Goal: Transaction & Acquisition: Obtain resource

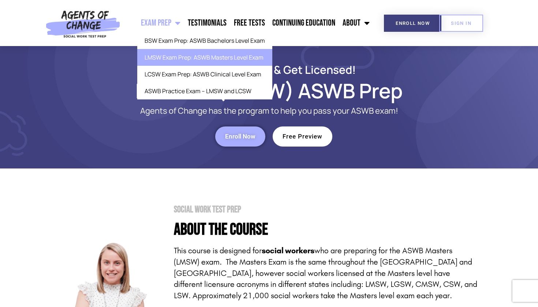
click at [171, 57] on link "LMSW Exam Prep: ASWB Masters Level Exam" at bounding box center [204, 57] width 135 height 17
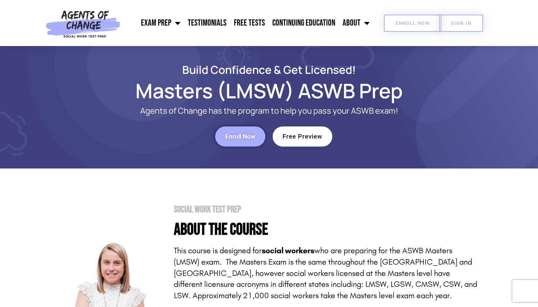
click at [408, 24] on span "Enroll Now" at bounding box center [412, 23] width 34 height 5
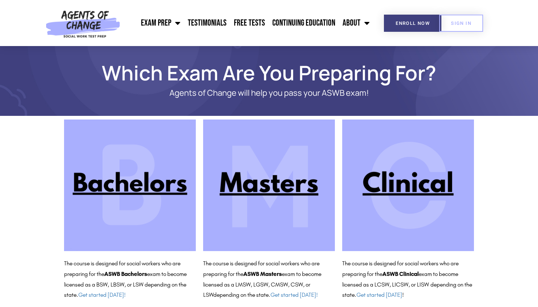
click at [244, 209] on img at bounding box center [269, 186] width 132 height 132
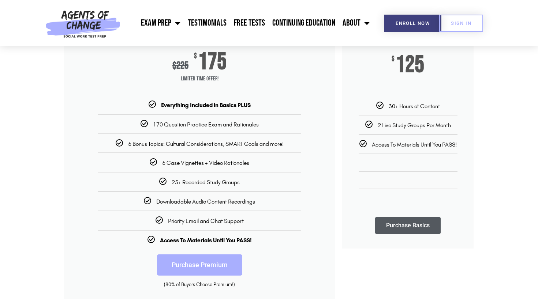
scroll to position [125, 0]
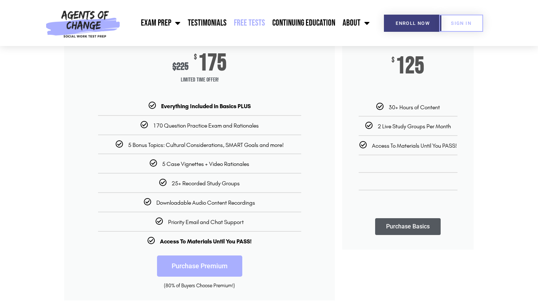
click at [253, 22] on link "Free Tests" at bounding box center [249, 23] width 38 height 18
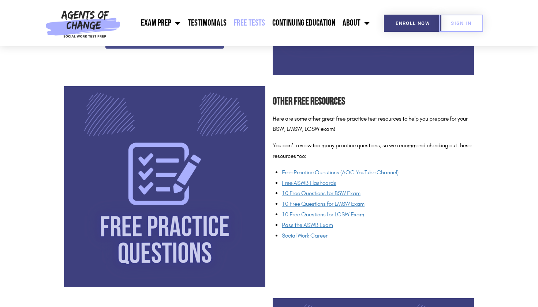
scroll to position [497, 0]
click at [290, 181] on u "Free ASWB Flashcards" at bounding box center [309, 183] width 54 height 7
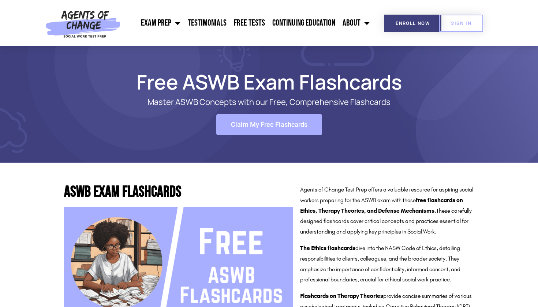
click at [264, 128] on span "Claim My Free Flashcards" at bounding box center [269, 124] width 76 height 7
